Goal: Navigation & Orientation: Find specific page/section

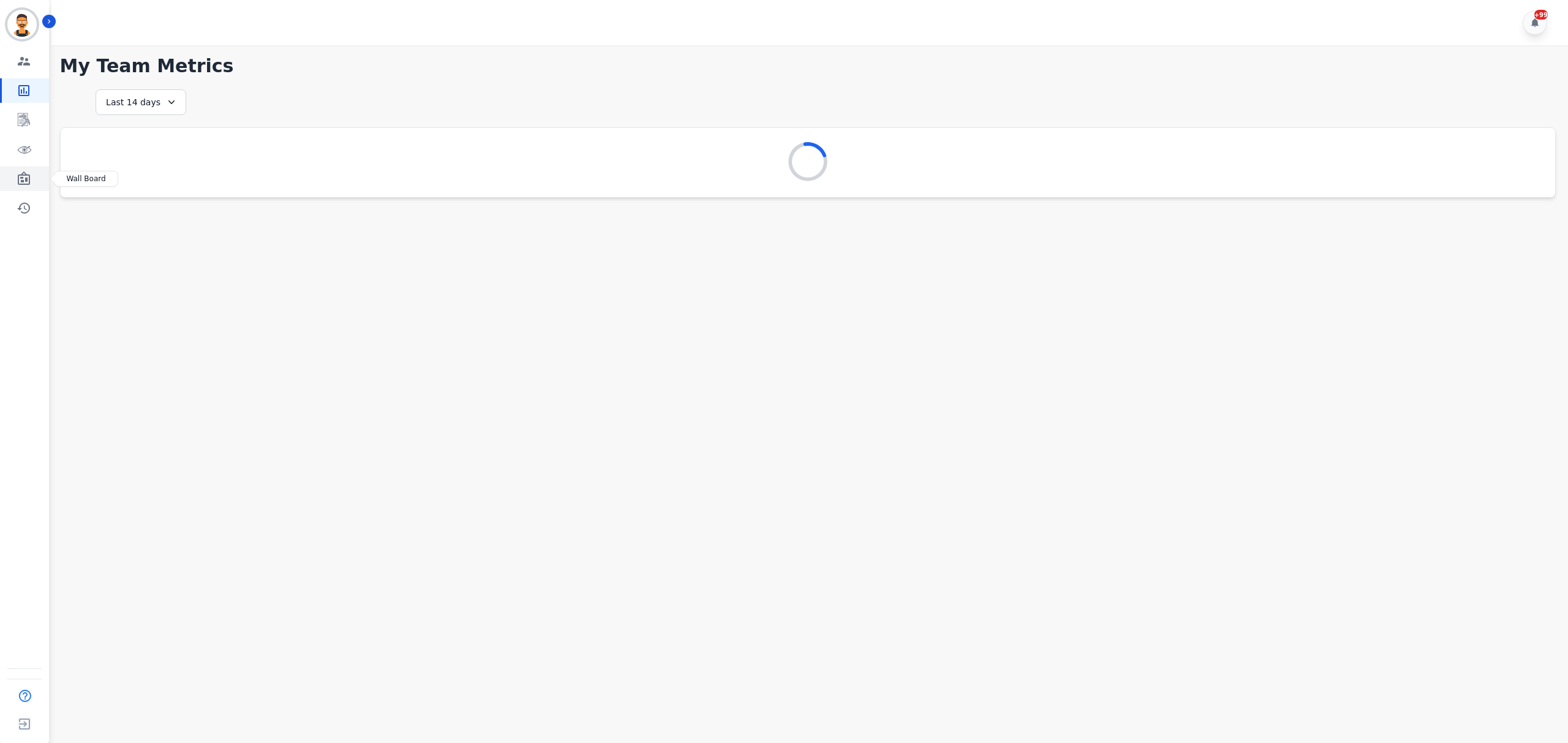
click at [5, 170] on link "Sidebar" at bounding box center [26, 179] width 47 height 24
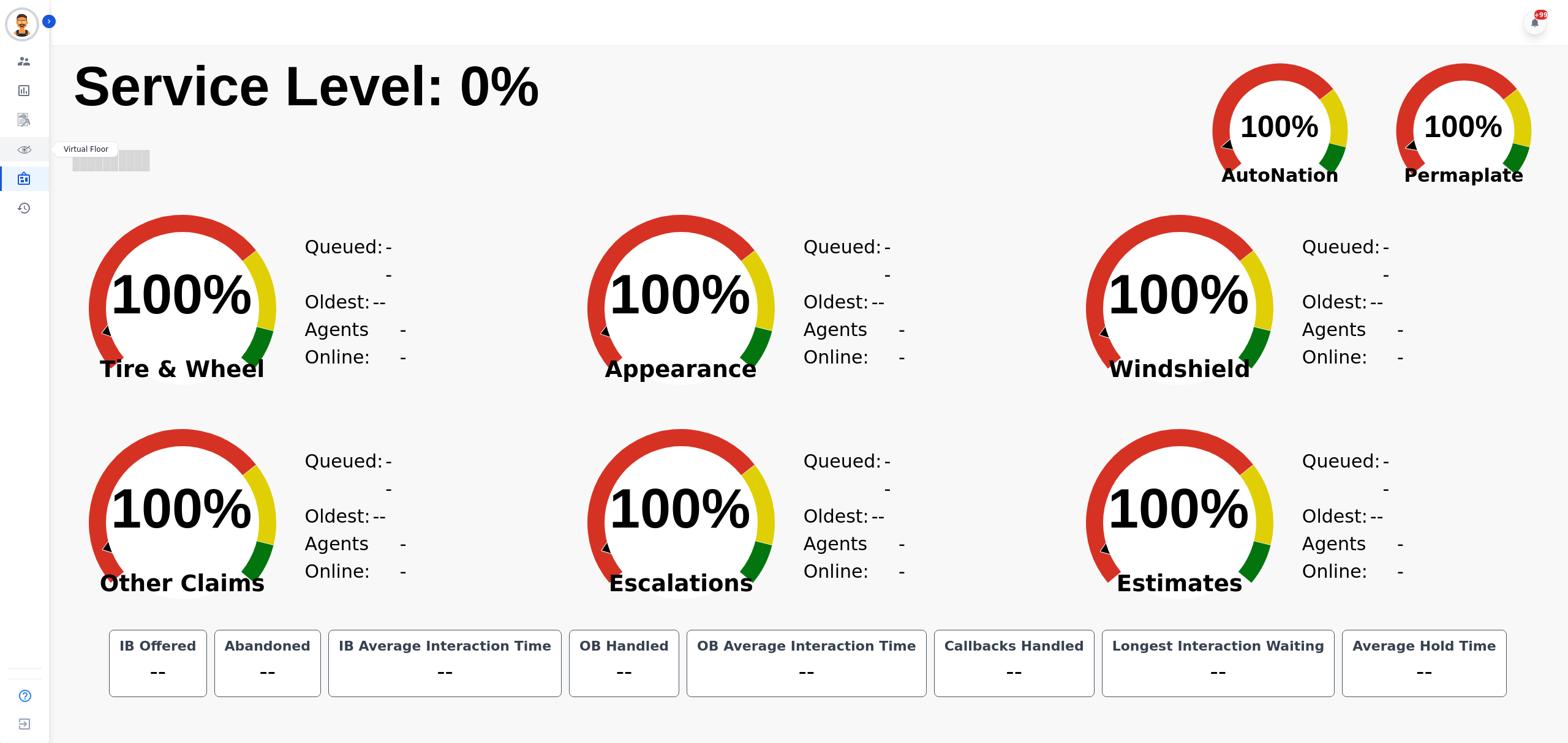
click at [10, 154] on link "Sidebar" at bounding box center [26, 149] width 47 height 24
